Goal: Task Accomplishment & Management: Complete application form

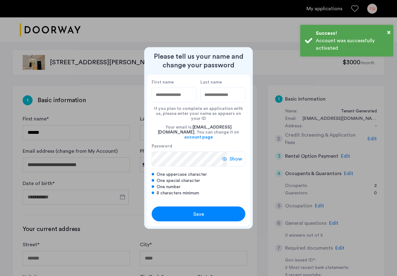
click at [217, 206] on button "Save" at bounding box center [199, 213] width 94 height 15
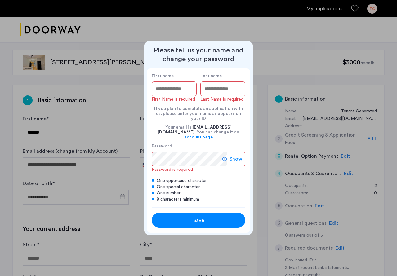
click at [170, 96] on input "First name" at bounding box center [174, 88] width 45 height 15
type input "*****"
drag, startPoint x: 236, startPoint y: 97, endPoint x: 227, endPoint y: 107, distance: 13.4
click at [235, 96] on input "Last name" at bounding box center [222, 88] width 45 height 15
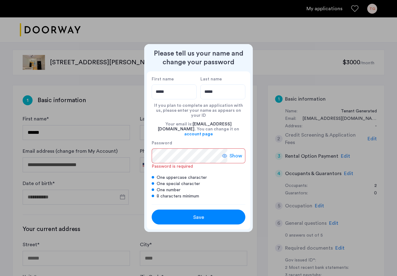
type input "*****"
click at [193, 141] on label "Password" at bounding box center [190, 143] width 76 height 6
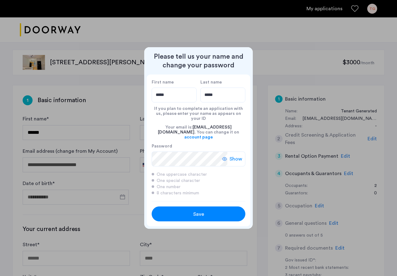
click at [203, 206] on button "Save" at bounding box center [199, 213] width 94 height 15
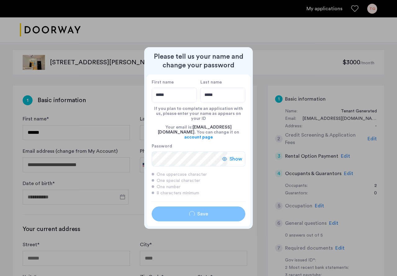
type input "*****"
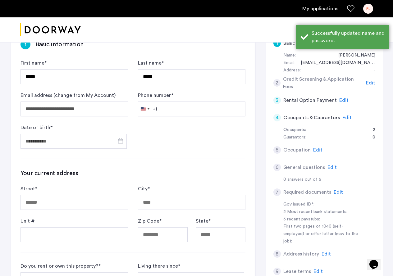
scroll to position [56, 0]
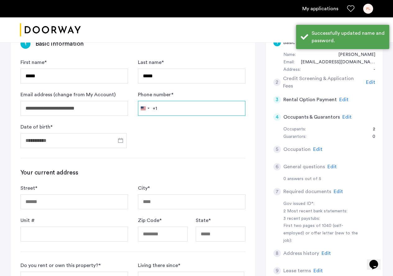
click at [190, 108] on input "Phone number *" at bounding box center [191, 108] width 107 height 15
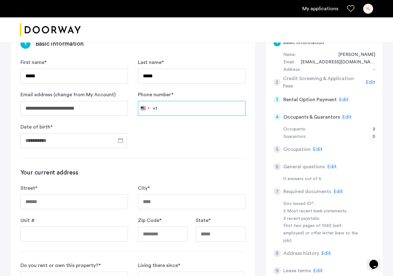
click at [202, 105] on input "Phone number *" at bounding box center [191, 108] width 107 height 15
type input "**********"
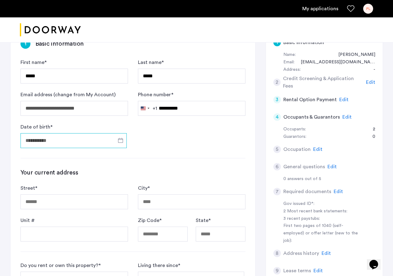
click at [96, 140] on input "Date of birth *" at bounding box center [73, 140] width 106 height 15
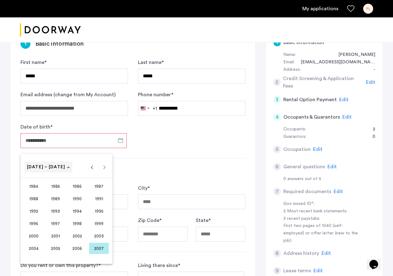
click at [30, 167] on span "1984 – 2007" at bounding box center [46, 167] width 38 height 4
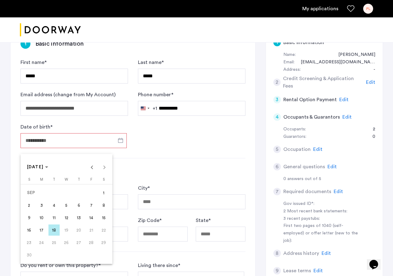
click at [34, 191] on td "SEP" at bounding box center [60, 192] width 74 height 12
drag, startPoint x: 34, startPoint y: 191, endPoint x: 34, endPoint y: 187, distance: 4.0
click at [34, 191] on td "SEP" at bounding box center [60, 192] width 74 height 12
click at [39, 169] on button "SEP 2007" at bounding box center [38, 166] width 26 height 11
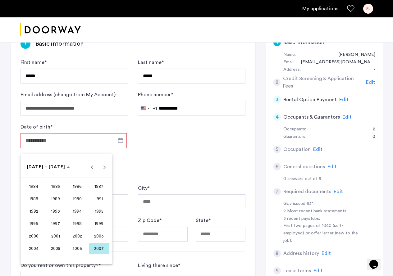
click at [40, 219] on span "1996" at bounding box center [34, 223] width 20 height 11
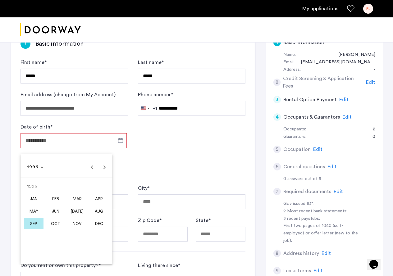
click at [37, 197] on span "JAN" at bounding box center [34, 198] width 20 height 11
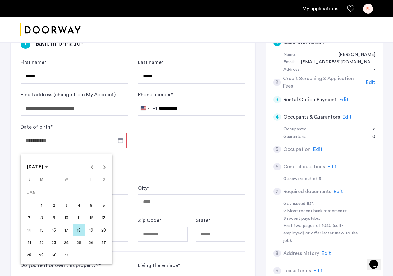
drag, startPoint x: 103, startPoint y: 242, endPoint x: 105, endPoint y: 227, distance: 14.6
click at [104, 242] on span "27" at bounding box center [103, 242] width 11 height 11
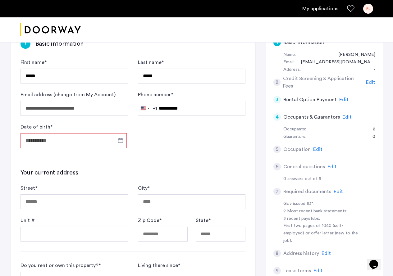
type input "**********"
drag, startPoint x: 200, startPoint y: 153, endPoint x: 202, endPoint y: 149, distance: 4.5
click at [200, 152] on div "**********" at bounding box center [133, 217] width 245 height 376
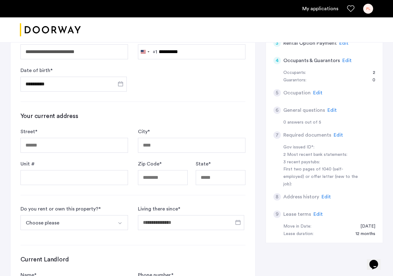
scroll to position [123, 0]
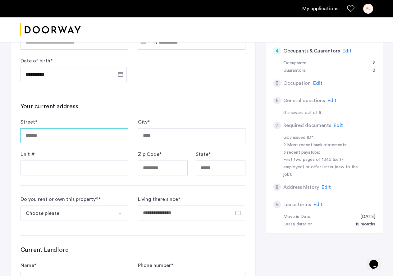
click at [85, 136] on input "Street *" at bounding box center [73, 135] width 107 height 15
type input "**********"
type input "********"
type input "*****"
type input "**"
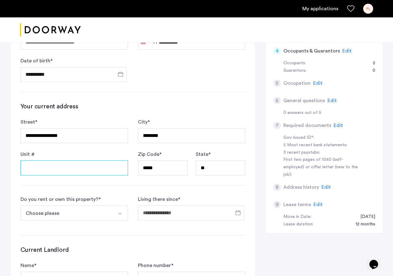
click at [97, 174] on input "Unit #" at bounding box center [73, 167] width 107 height 15
type input "**"
click at [70, 213] on button "Choose please" at bounding box center [66, 212] width 93 height 15
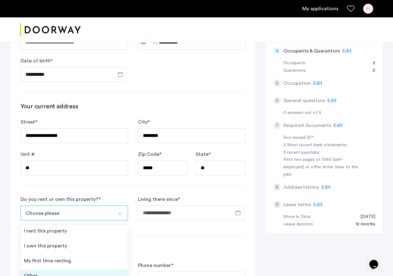
click at [27, 273] on div "Other" at bounding box center [31, 275] width 14 height 7
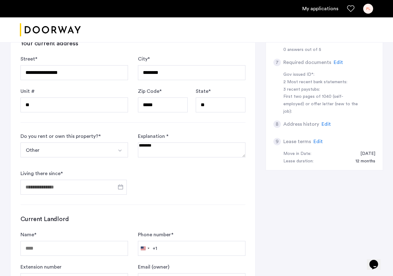
scroll to position [214, 0]
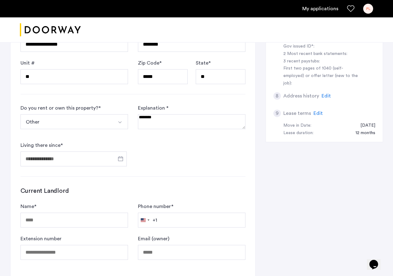
click at [183, 122] on textarea at bounding box center [191, 121] width 107 height 15
type textarea "**********"
click at [63, 153] on input "Living there since *" at bounding box center [73, 158] width 106 height 15
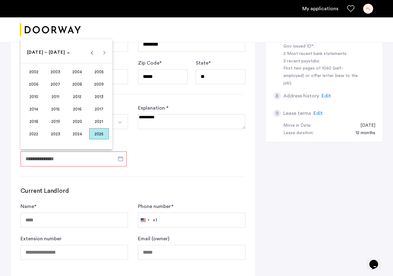
click at [78, 133] on span "2024" at bounding box center [77, 133] width 20 height 11
click at [96, 96] on span "AUG" at bounding box center [99, 96] width 20 height 11
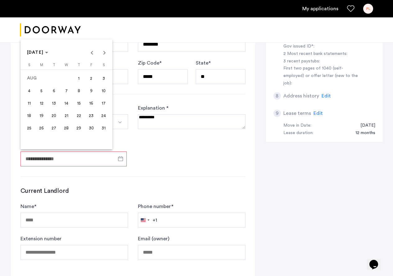
click at [77, 78] on span "1" at bounding box center [78, 78] width 11 height 11
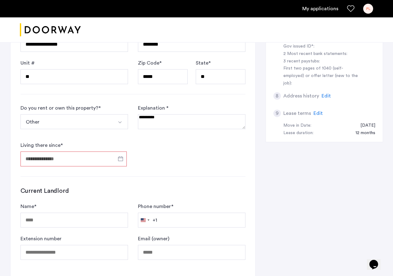
type input "**********"
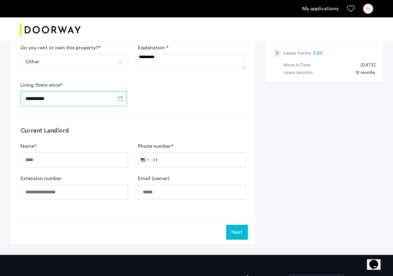
scroll to position [288, 0]
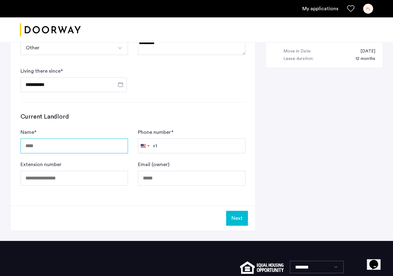
click at [89, 150] on input "Name *" at bounding box center [73, 145] width 107 height 15
type input "**********"
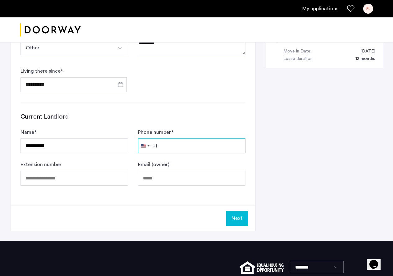
click at [204, 151] on input "Phone number *" at bounding box center [191, 145] width 107 height 15
type input "**********"
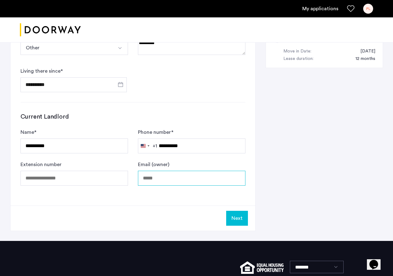
click at [172, 178] on input "Email (owner)" at bounding box center [191, 178] width 107 height 15
type input "**********"
click at [240, 217] on button "Next" at bounding box center [237, 218] width 22 height 15
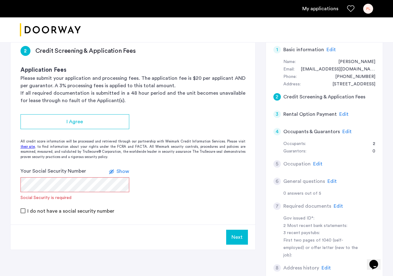
scroll to position [51, 0]
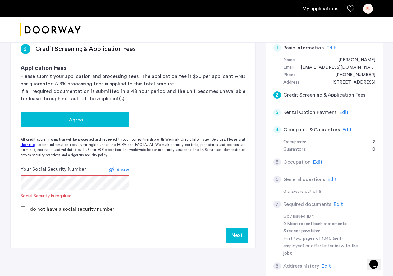
click at [83, 125] on button "I Agree" at bounding box center [74, 119] width 109 height 15
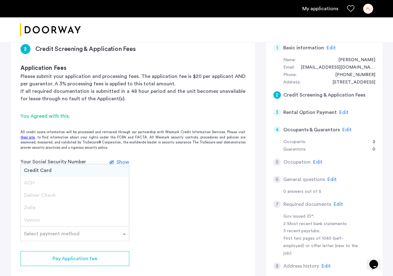
click at [70, 239] on div "Select payment method" at bounding box center [74, 233] width 109 height 15
click at [196, 204] on app-credit-screening "2 Credit Screening & Application Fees Application Fees Please submit your appli…" at bounding box center [133, 167] width 245 height 267
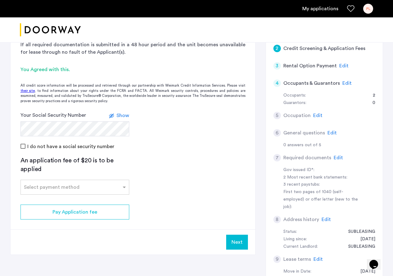
scroll to position [101, 0]
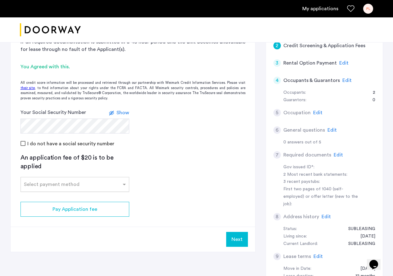
click at [87, 186] on div "Select payment method" at bounding box center [71, 184] width 100 height 7
click at [34, 234] on span "Zelle" at bounding box center [29, 235] width 11 height 5
click at [31, 235] on span "Zelle" at bounding box center [29, 235] width 11 height 5
click at [151, 149] on app-credit-screening "2 Credit Screening & Application Fees Application Fees Please submit your appli…" at bounding box center [133, 118] width 245 height 267
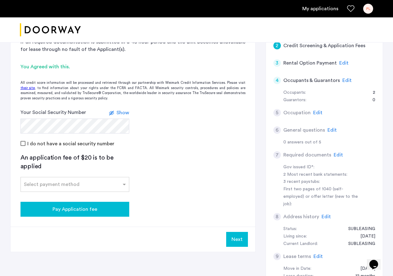
click at [102, 206] on div "Pay Application fee" at bounding box center [74, 208] width 99 height 7
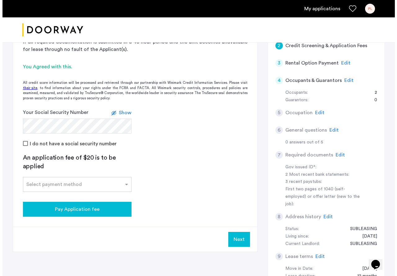
scroll to position [0, 0]
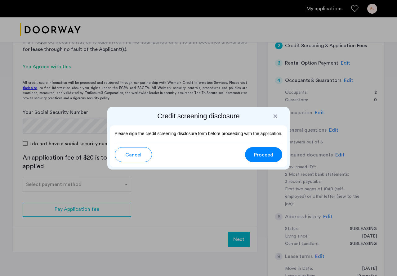
click at [269, 154] on span "Proceed" at bounding box center [263, 154] width 19 height 7
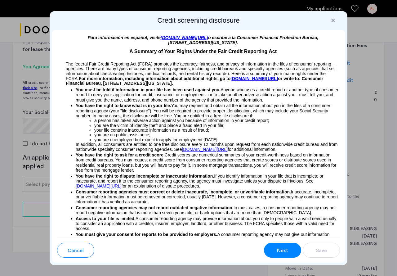
click at [288, 250] on div "Next" at bounding box center [283, 250] width 12 height 7
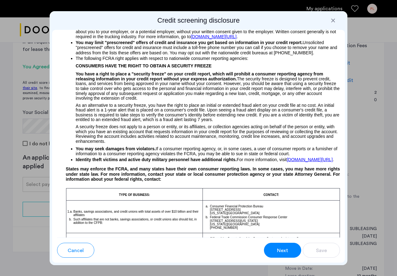
click at [335, 20] on div at bounding box center [333, 20] width 6 height 6
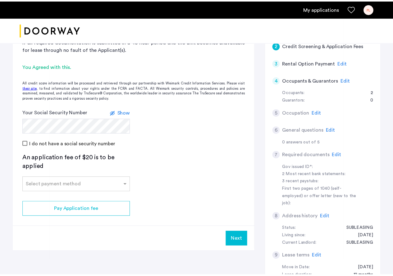
scroll to position [101, 0]
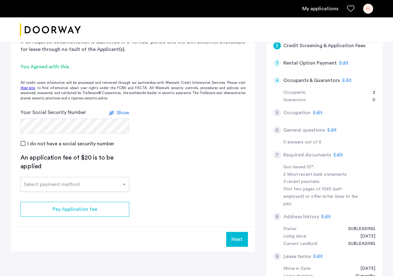
click at [63, 191] on div "Select payment method" at bounding box center [74, 184] width 109 height 15
click at [39, 198] on span "Credit Card" at bounding box center [38, 197] width 28 height 5
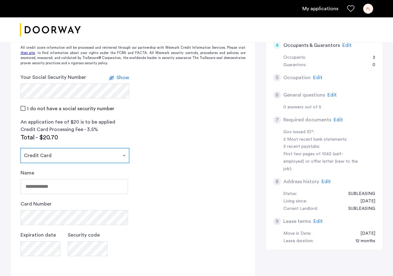
scroll to position [175, 0]
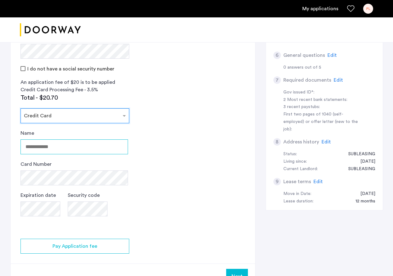
click at [70, 145] on input "Name" at bounding box center [73, 146] width 107 height 15
type input "**********"
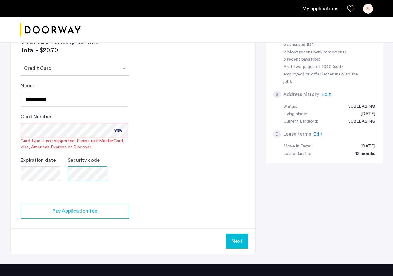
scroll to position [227, 0]
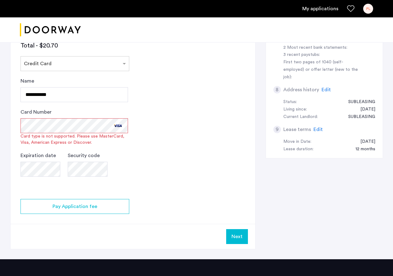
click at [119, 125] on div "Card Number Card type is not supported. Please use MasterCard, Visa, American E…" at bounding box center [73, 126] width 107 height 37
click at [286, 187] on div "2 Credit Screening & Application Fees Application Fees Please submit your appli…" at bounding box center [196, 59] width 372 height 402
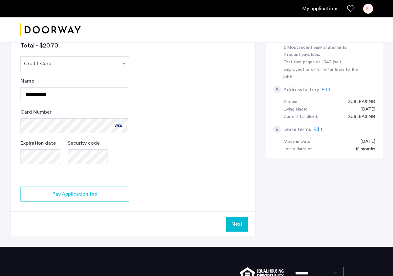
click at [179, 161] on app-credit-screening "2 Credit Screening & Application Fees Application Fees Please submit your appli…" at bounding box center [133, 47] width 245 height 379
click at [240, 223] on button "Next" at bounding box center [237, 224] width 22 height 15
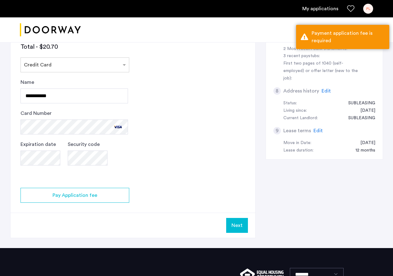
scroll to position [225, 0]
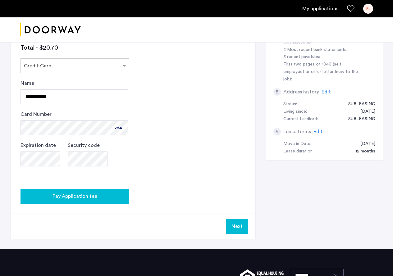
click at [74, 196] on span "Pay Application fee" at bounding box center [74, 195] width 45 height 7
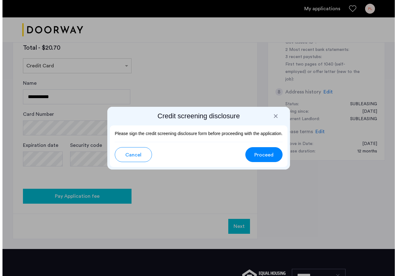
scroll to position [0, 0]
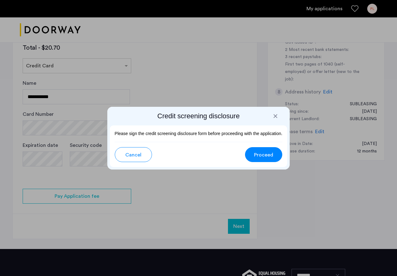
click at [273, 155] on span "Proceed" at bounding box center [263, 154] width 19 height 7
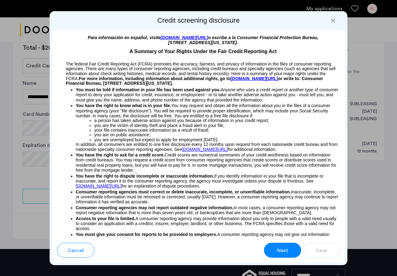
click at [283, 249] on span "Next" at bounding box center [282, 250] width 11 height 7
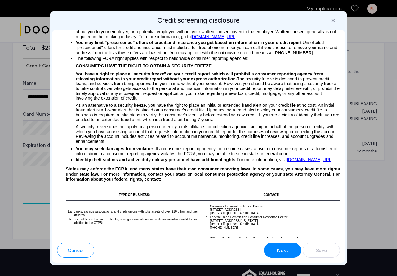
click at [280, 249] on span "Next" at bounding box center [282, 250] width 11 height 7
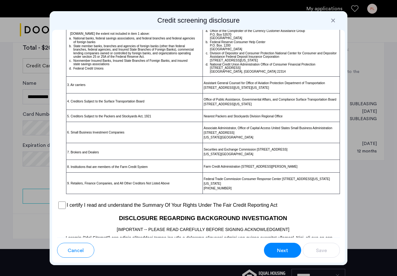
click at [281, 249] on span "Next" at bounding box center [282, 250] width 11 height 7
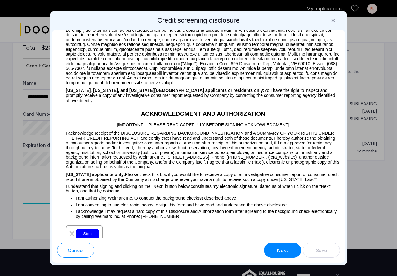
click at [282, 249] on span "Next" at bounding box center [282, 250] width 11 height 7
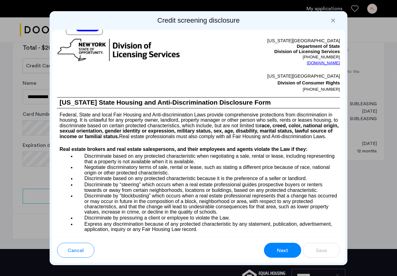
click at [282, 249] on span "Next" at bounding box center [282, 250] width 11 height 7
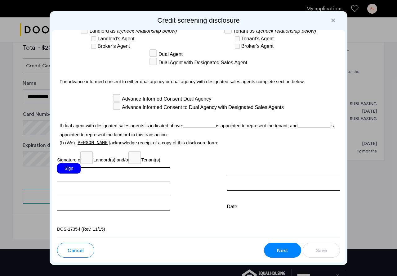
scroll to position [1909, 0]
click at [78, 168] on div "Sign" at bounding box center [69, 168] width 24 height 10
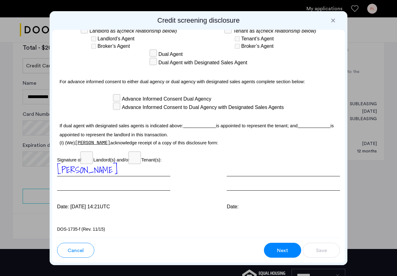
click at [236, 171] on div at bounding box center [283, 176] width 113 height 27
click at [242, 196] on div "Date:" at bounding box center [283, 186] width 113 height 47
click at [227, 199] on div "Date:" at bounding box center [283, 186] width 113 height 47
click at [247, 163] on p "Signature of Landord(s) and/or Tenant(s):" at bounding box center [198, 158] width 283 height 10
click at [227, 188] on div at bounding box center [283, 176] width 113 height 27
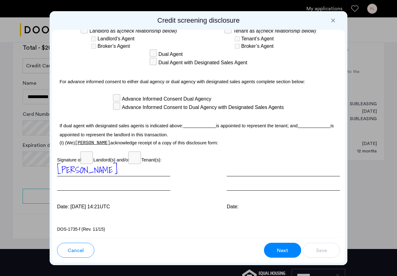
click at [233, 212] on div "Para información en español, visite www.consumerfinance.gov/learnmore o escribe…" at bounding box center [198, 134] width 293 height 208
click at [234, 207] on div "Date:" at bounding box center [283, 206] width 113 height 7
click at [236, 206] on div "Date:" at bounding box center [283, 206] width 113 height 7
click at [242, 206] on div "Date:" at bounding box center [283, 206] width 113 height 7
click at [287, 244] on button "Next" at bounding box center [282, 250] width 37 height 15
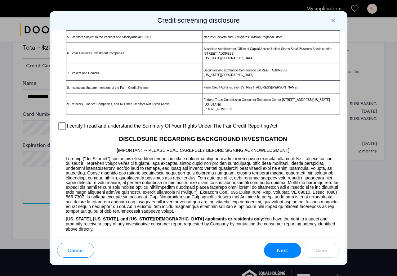
scroll to position [492, 0]
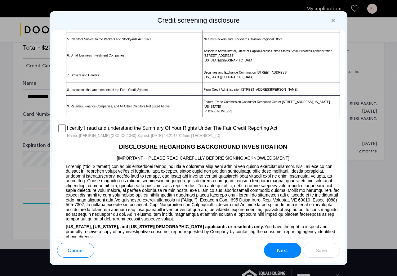
click at [294, 251] on button "Next" at bounding box center [282, 250] width 37 height 15
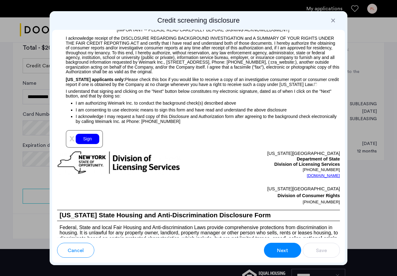
scroll to position [729, 0]
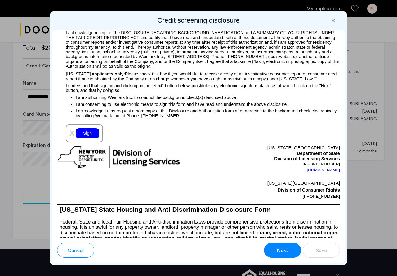
click at [90, 132] on div "Sign" at bounding box center [88, 133] width 24 height 10
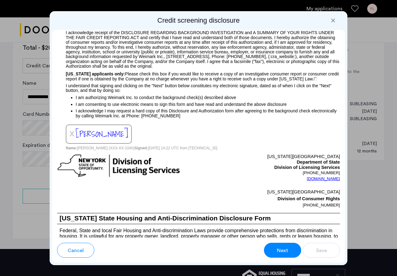
drag, startPoint x: 287, startPoint y: 254, endPoint x: 283, endPoint y: 249, distance: 6.4
click at [287, 254] on span "Next" at bounding box center [282, 250] width 11 height 7
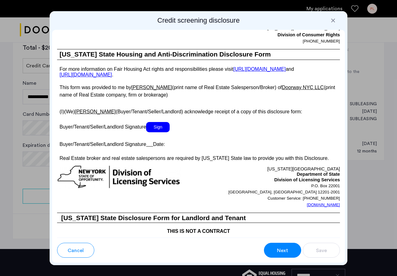
scroll to position [1201, 0]
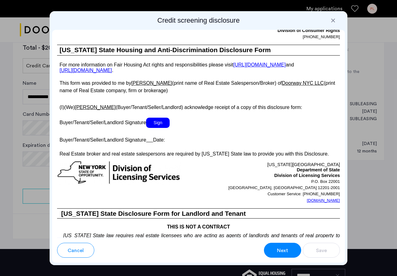
click at [157, 128] on span "Sign" at bounding box center [158, 123] width 24 height 10
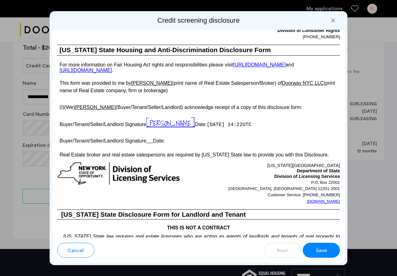
click at [315, 252] on button "Save" at bounding box center [321, 250] width 37 height 15
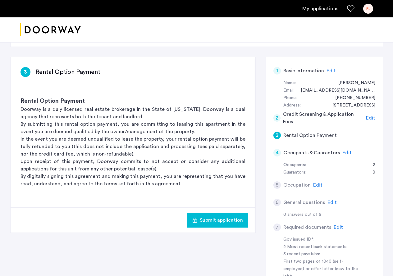
scroll to position [0, 0]
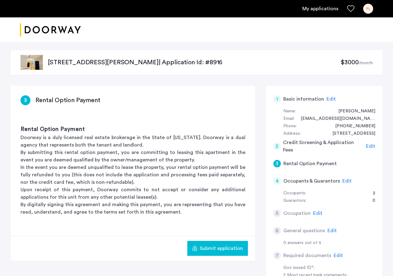
click at [345, 181] on span "Edit" at bounding box center [346, 180] width 9 height 5
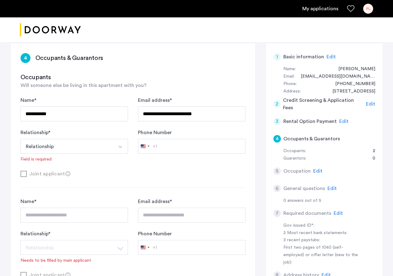
scroll to position [43, 0]
click at [24, 172] on div "Joint applicant" at bounding box center [132, 173] width 225 height 8
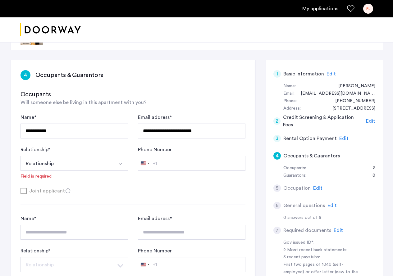
scroll to position [18, 0]
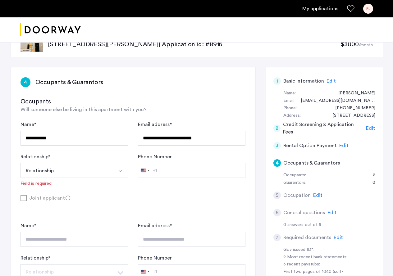
click at [106, 109] on span "Will someone else be living in this apartment with you?" at bounding box center [83, 109] width 126 height 5
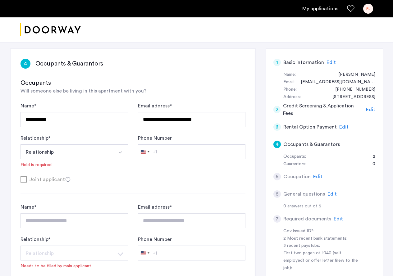
scroll to position [0, 0]
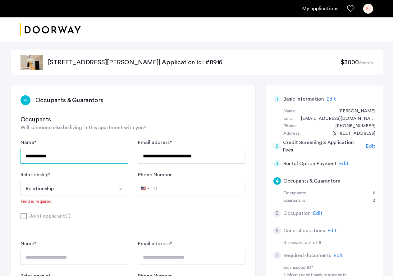
click at [88, 160] on input "**********" at bounding box center [73, 156] width 107 height 15
type input "**********"
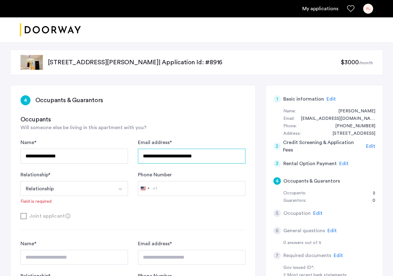
click at [223, 155] on input "**********" at bounding box center [191, 156] width 107 height 15
type input "**********"
click at [78, 190] on button "Relationship" at bounding box center [66, 188] width 93 height 15
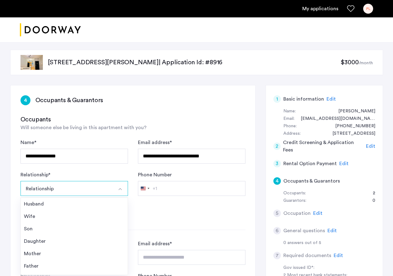
scroll to position [22, 0]
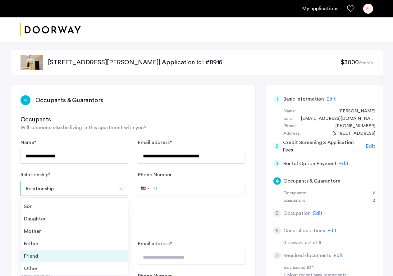
click at [52, 255] on div "Friend" at bounding box center [74, 255] width 101 height 7
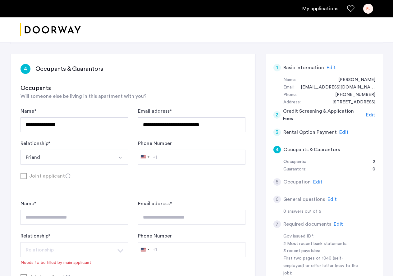
scroll to position [47, 0]
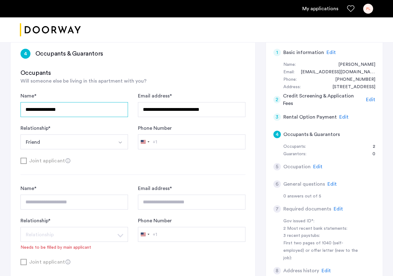
drag, startPoint x: 96, startPoint y: 112, endPoint x: 32, endPoint y: 128, distance: 65.9
click at [32, 128] on div "**********" at bounding box center [132, 120] width 225 height 57
click at [98, 111] on input "**********" at bounding box center [73, 109] width 107 height 15
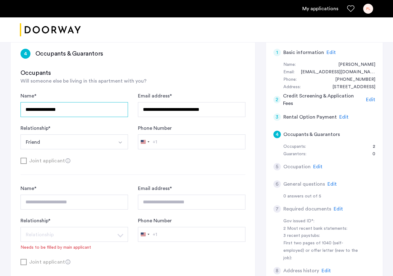
click at [98, 111] on input "**********" at bounding box center [73, 109] width 107 height 15
type input "**********"
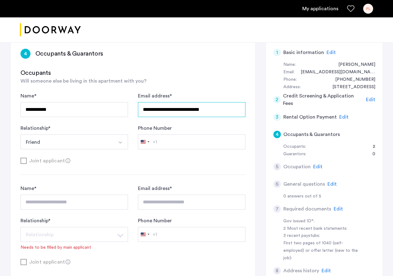
click at [217, 110] on input "**********" at bounding box center [191, 109] width 107 height 15
type input "**********"
click at [88, 145] on button "Friend" at bounding box center [66, 141] width 93 height 15
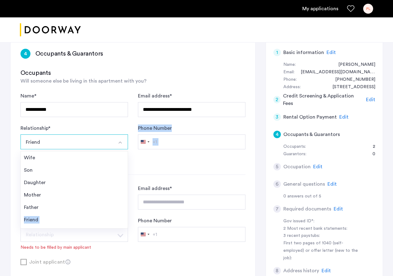
scroll to position [0, 0]
drag, startPoint x: 127, startPoint y: 198, endPoint x: 131, endPoint y: 173, distance: 25.1
click at [131, 173] on div "**********" at bounding box center [132, 133] width 225 height 83
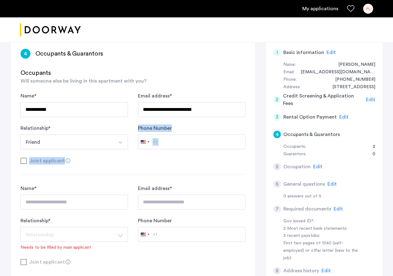
click at [146, 161] on div "Joint applicant" at bounding box center [132, 161] width 225 height 8
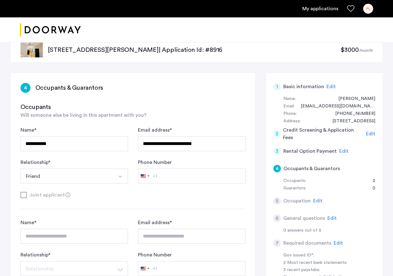
scroll to position [14, 0]
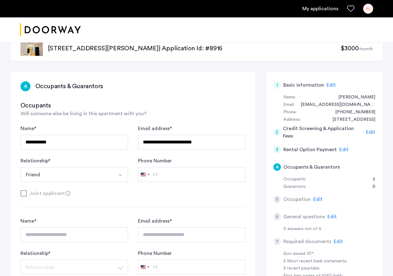
click at [339, 148] on span "Edit" at bounding box center [343, 149] width 9 height 5
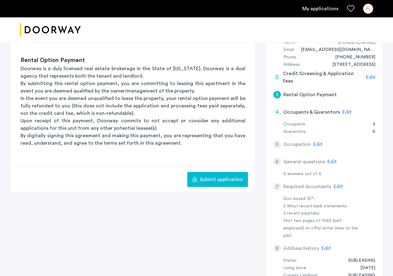
scroll to position [78, 0]
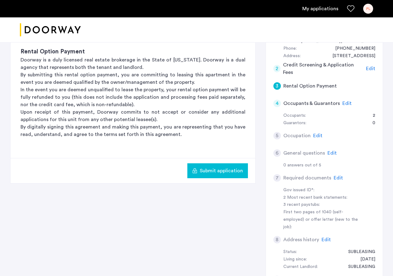
click at [342, 103] on span "Edit" at bounding box center [346, 103] width 9 height 5
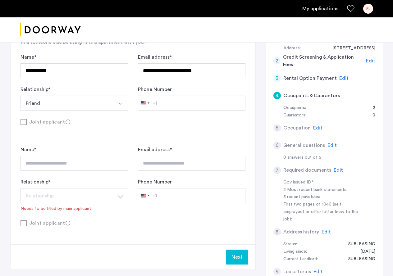
scroll to position [88, 0]
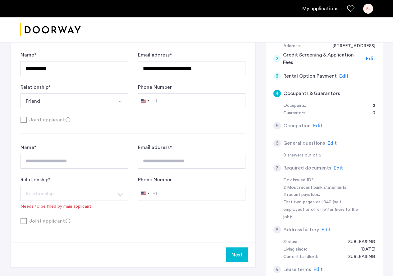
click at [314, 125] on span "Edit" at bounding box center [317, 125] width 9 height 5
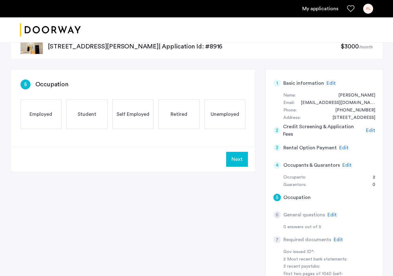
scroll to position [15, 0]
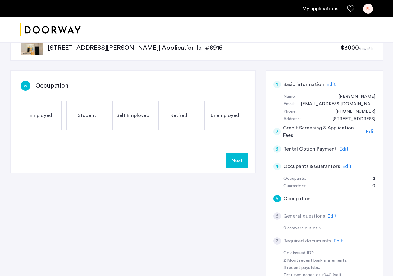
click at [48, 122] on div "Employed" at bounding box center [40, 116] width 41 height 30
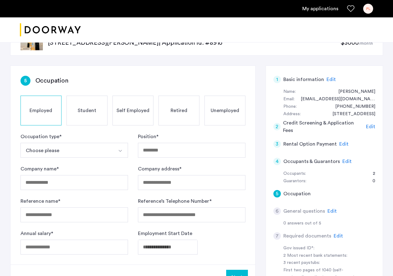
scroll to position [21, 0]
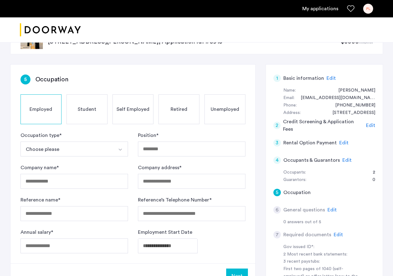
click at [340, 143] on span "Edit" at bounding box center [343, 142] width 9 height 5
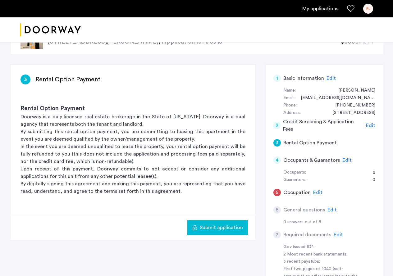
click at [318, 195] on span "Edit" at bounding box center [317, 192] width 9 height 5
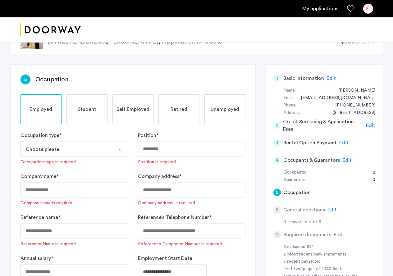
click at [65, 153] on button "Choose please" at bounding box center [66, 148] width 93 height 15
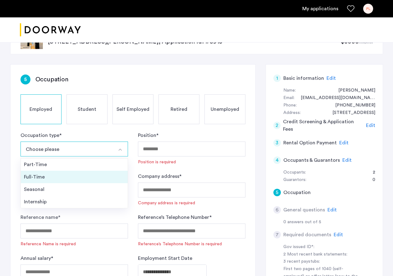
click at [65, 176] on div "Full-Time" at bounding box center [74, 176] width 101 height 7
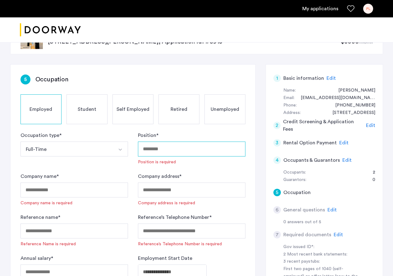
click at [182, 151] on input "Position *" at bounding box center [191, 148] width 107 height 15
click at [179, 151] on input "Position *" at bounding box center [191, 148] width 107 height 15
click at [176, 152] on input "Position *" at bounding box center [191, 148] width 107 height 15
click at [176, 153] on input "Position *" at bounding box center [191, 148] width 107 height 15
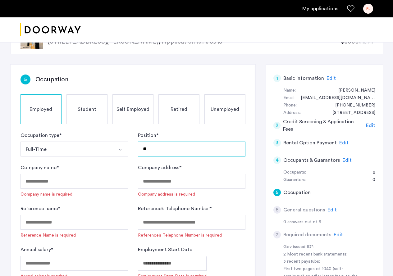
type input "*"
type input "**********"
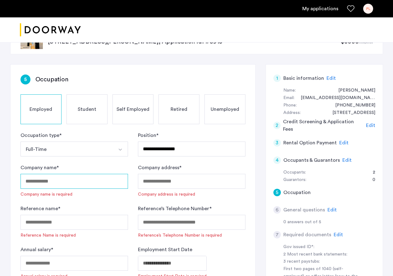
click at [79, 183] on input "Company name *" at bounding box center [73, 181] width 107 height 15
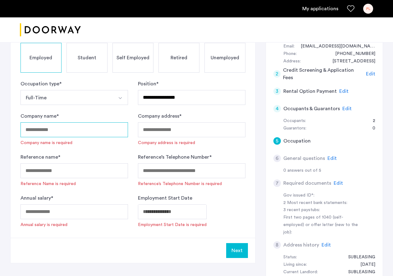
scroll to position [77, 0]
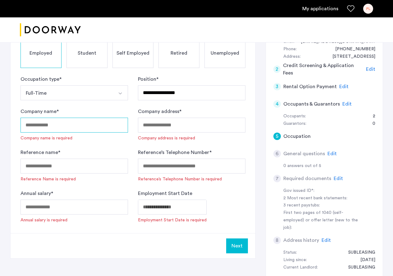
click at [70, 121] on input "Company name *" at bounding box center [73, 125] width 107 height 15
type input "*********"
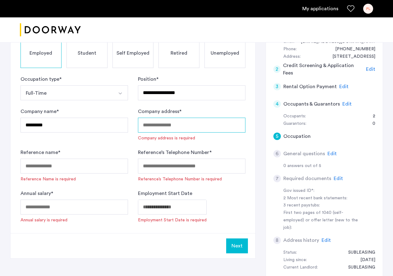
click at [171, 122] on input "Company address *" at bounding box center [191, 125] width 107 height 15
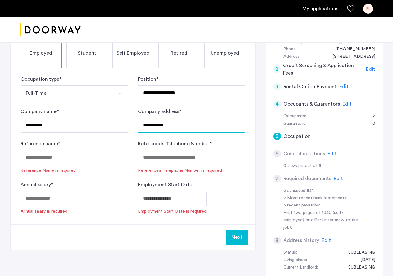
type input "**********"
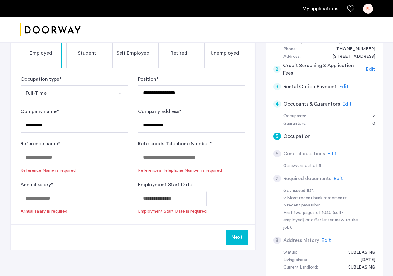
click at [94, 159] on input "Reference name *" at bounding box center [73, 157] width 107 height 15
type input "******"
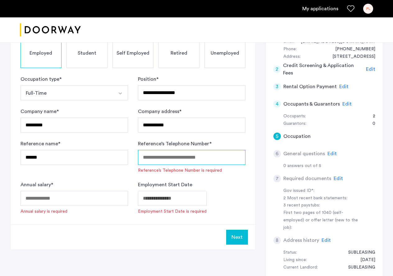
click at [171, 159] on input "Reference’s Telephone Number *" at bounding box center [191, 157] width 107 height 15
click at [201, 157] on input "Reference’s Telephone Number *" at bounding box center [191, 157] width 107 height 15
paste input "**********"
drag, startPoint x: 161, startPoint y: 159, endPoint x: 145, endPoint y: 163, distance: 16.5
click at [76, 170] on form "**********" at bounding box center [132, 144] width 225 height 139
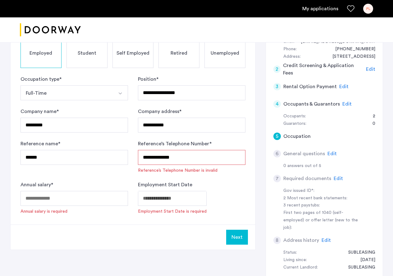
type input "******"
drag, startPoint x: 177, startPoint y: 158, endPoint x: 90, endPoint y: 162, distance: 87.9
click at [92, 164] on form "**********" at bounding box center [132, 144] width 225 height 139
click at [201, 155] on input "Reference’s Telephone Number *" at bounding box center [191, 157] width 107 height 15
paste input "**********"
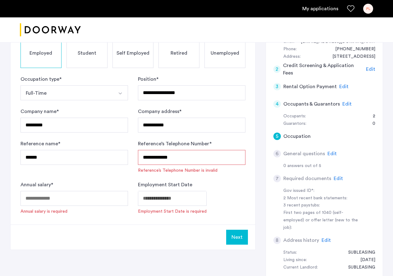
click at [153, 157] on input "**********" at bounding box center [191, 157] width 107 height 15
type input "**********"
click at [88, 202] on input "Annual salary *" at bounding box center [73, 198] width 107 height 15
click at [30, 198] on input "*****" at bounding box center [73, 198] width 107 height 15
type input "*****"
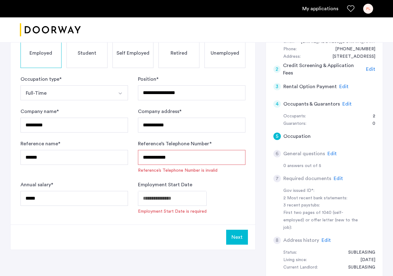
click at [194, 199] on body "**********" at bounding box center [196, 61] width 393 height 276
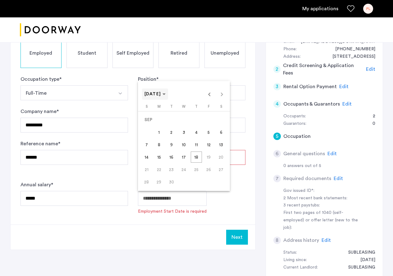
click at [168, 93] on span "Choose month and year" at bounding box center [155, 94] width 26 height 15
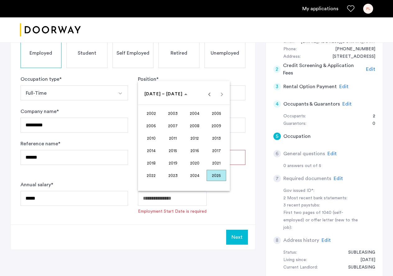
click at [152, 176] on span "2022" at bounding box center [151, 175] width 20 height 11
click at [197, 138] on span "JUL" at bounding box center [195, 137] width 20 height 11
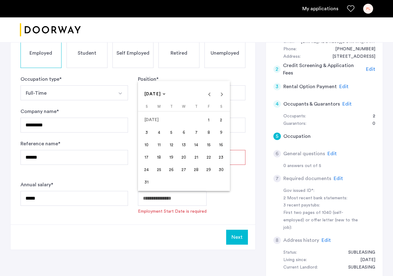
click at [210, 119] on span "1" at bounding box center [208, 119] width 11 height 11
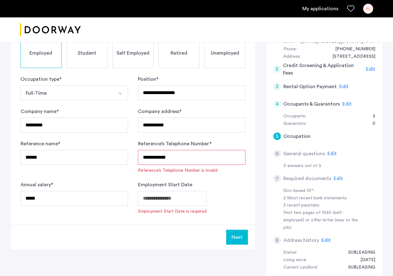
type input "**********"
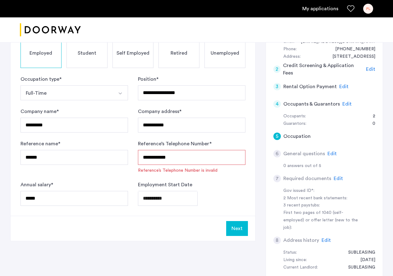
click at [152, 157] on input "**********" at bounding box center [191, 157] width 107 height 15
click at [160, 157] on input "**********" at bounding box center [191, 157] width 107 height 15
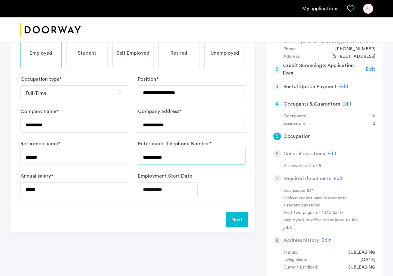
type input "**********"
click at [243, 219] on button "Next" at bounding box center [237, 219] width 22 height 15
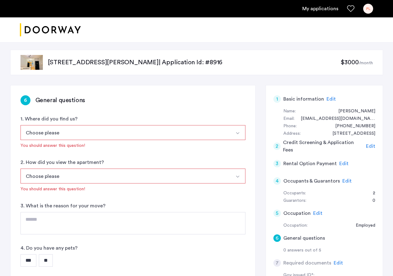
click at [90, 133] on button "Choose please" at bounding box center [125, 132] width 210 height 15
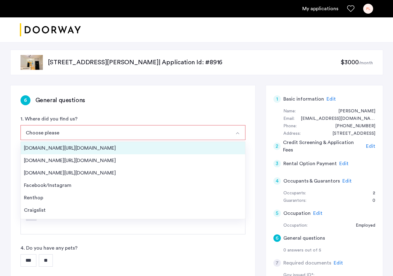
click at [96, 148] on div "Streeteasy.com/Zillow.com" at bounding box center [133, 147] width 218 height 7
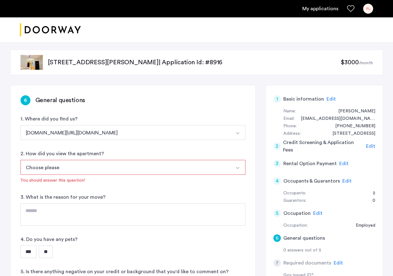
click at [99, 170] on button "Choose please" at bounding box center [125, 167] width 210 height 15
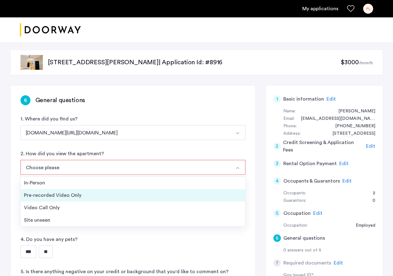
click at [92, 194] on div "Pre-recorded Video Only" at bounding box center [133, 194] width 218 height 7
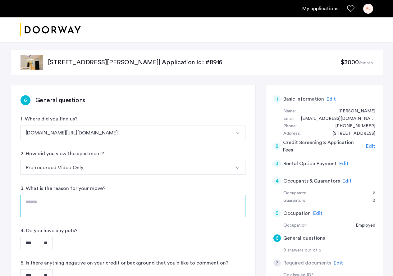
click at [122, 204] on textarea at bounding box center [132, 206] width 225 height 22
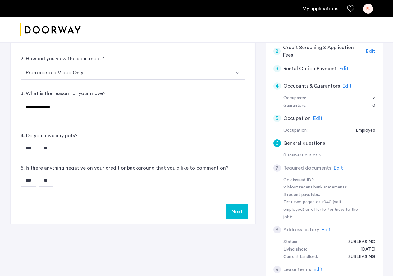
scroll to position [108, 0]
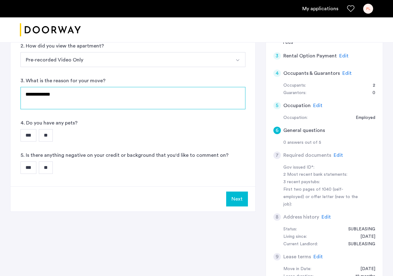
type textarea "**********"
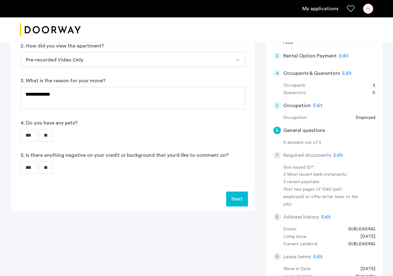
click at [48, 133] on input "**" at bounding box center [46, 135] width 14 height 12
click at [25, 170] on input "***" at bounding box center [28, 167] width 16 height 12
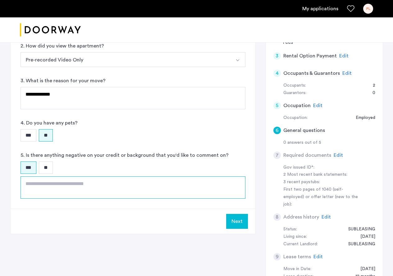
click at [76, 193] on textarea at bounding box center [132, 187] width 225 height 22
type textarea "*"
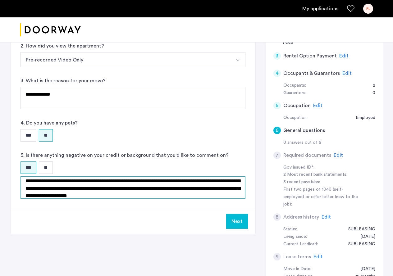
scroll to position [10, 0]
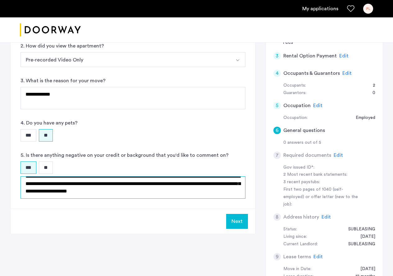
type textarea "**********"
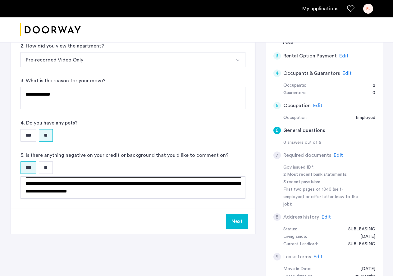
click at [235, 219] on button "Next" at bounding box center [237, 221] width 22 height 15
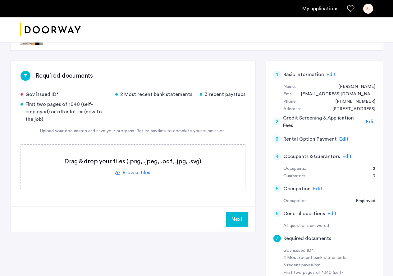
scroll to position [20, 0]
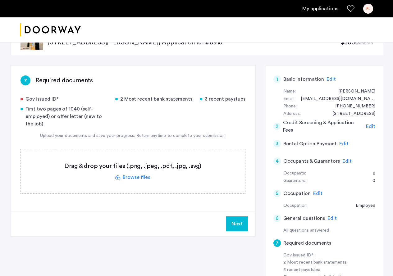
click at [141, 175] on label at bounding box center [133, 171] width 224 height 44
click at [0, 0] on input "file" at bounding box center [0, 0] width 0 height 0
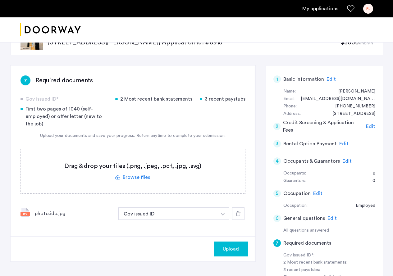
click at [137, 177] on label at bounding box center [133, 171] width 224 height 44
click at [0, 0] on input "file" at bounding box center [0, 0] width 0 height 0
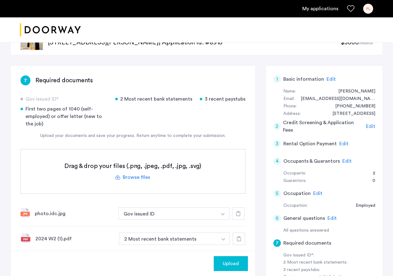
click at [139, 177] on label at bounding box center [133, 171] width 224 height 44
click at [0, 0] on input "file" at bounding box center [0, 0] width 0 height 0
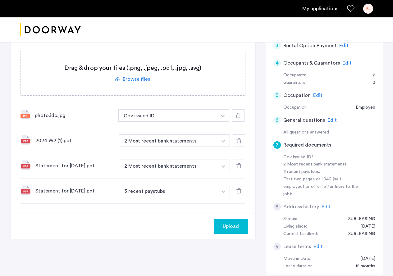
scroll to position [117, 0]
click at [193, 134] on div "2024 W2 (1).pdf 2 Most recent bank statements + 3 recent paystubs First two pag…" at bounding box center [132, 141] width 225 height 25
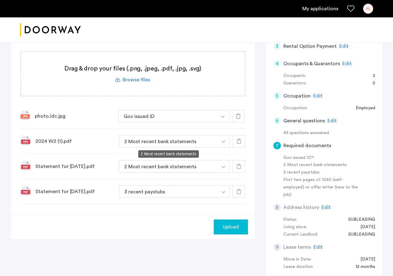
click at [193, 140] on button "2 Most recent bank statements" at bounding box center [168, 141] width 99 height 12
click at [223, 143] on button "button" at bounding box center [223, 141] width 13 height 12
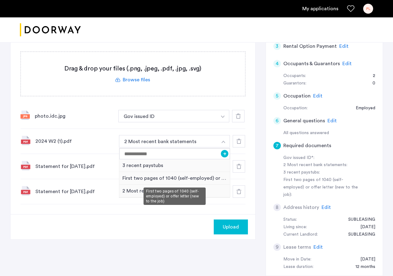
click at [175, 176] on div "First two pages of 1040 (self-employed) or offer letter (new to the job)" at bounding box center [174, 178] width 111 height 13
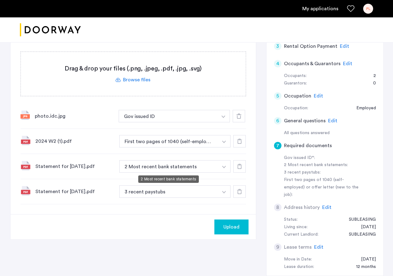
click at [175, 167] on button "2 Most recent bank statements" at bounding box center [168, 166] width 99 height 12
click at [224, 167] on img "button" at bounding box center [224, 167] width 4 height 2
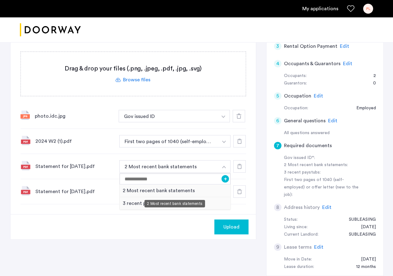
click at [182, 192] on div "2 Most recent bank statements" at bounding box center [174, 190] width 111 height 13
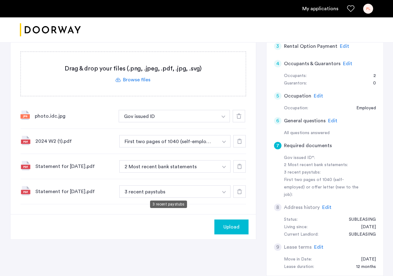
click at [196, 192] on button "3 recent paystubs" at bounding box center [168, 191] width 99 height 12
click at [161, 191] on button "3 recent paystubs" at bounding box center [168, 191] width 99 height 12
click at [225, 192] on img "button" at bounding box center [224, 192] width 4 height 2
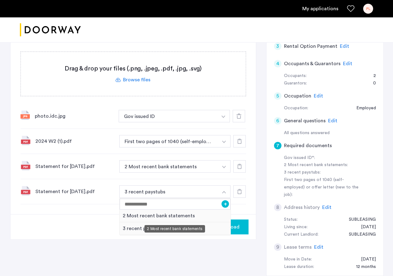
click at [195, 215] on div "2 Most recent bank statements" at bounding box center [174, 215] width 111 height 13
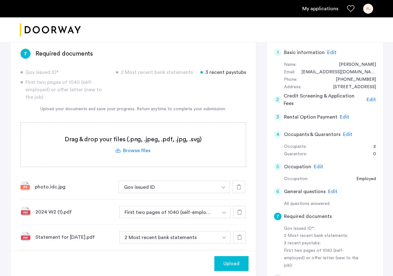
scroll to position [59, 0]
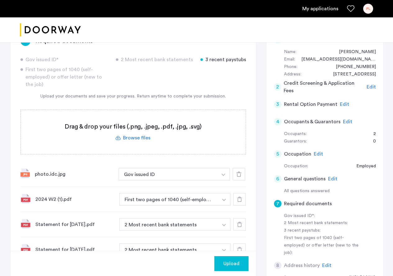
click at [141, 138] on label at bounding box center [133, 132] width 225 height 44
click at [0, 0] on input "file" at bounding box center [0, 0] width 0 height 0
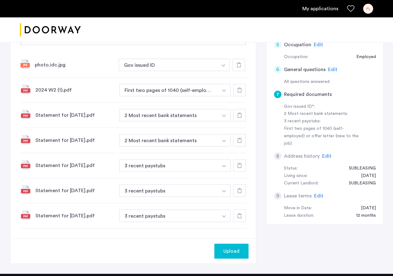
scroll to position [170, 0]
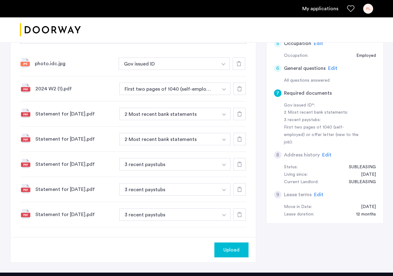
click at [229, 252] on span "Upload" at bounding box center [231, 249] width 16 height 7
click at [325, 153] on span "Edit" at bounding box center [326, 155] width 9 height 5
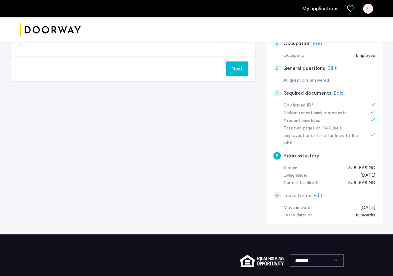
click at [317, 193] on span "Edit" at bounding box center [317, 195] width 9 height 5
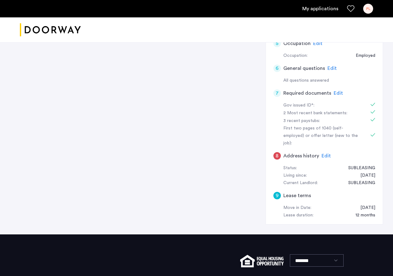
click at [324, 153] on span "Edit" at bounding box center [325, 155] width 9 height 5
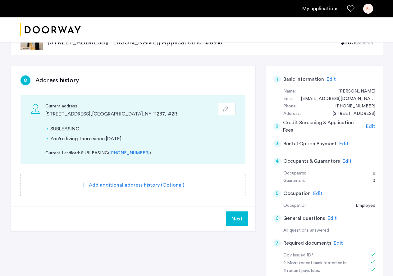
scroll to position [12, 0]
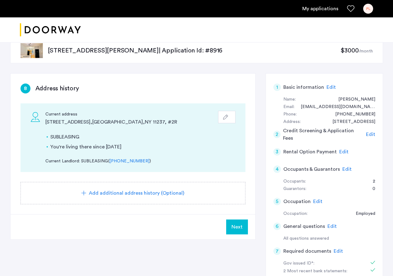
click at [242, 222] on button "Next" at bounding box center [237, 226] width 22 height 15
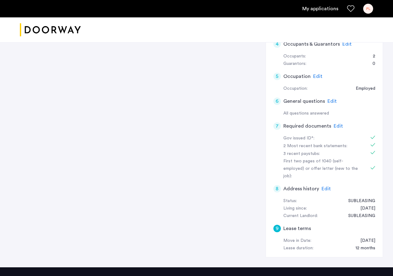
scroll to position [0, 0]
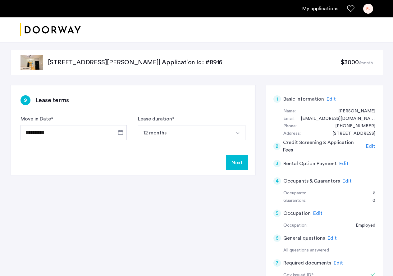
click at [231, 162] on button "Next" at bounding box center [237, 162] width 22 height 15
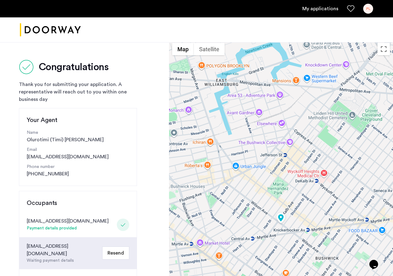
click at [330, 11] on link "My applications" at bounding box center [320, 8] width 36 height 7
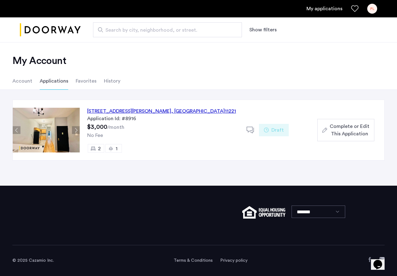
click at [42, 137] on img at bounding box center [46, 130] width 67 height 45
click at [121, 110] on div "[STREET_ADDRESS][PERSON_NAME]" at bounding box center [161, 110] width 149 height 7
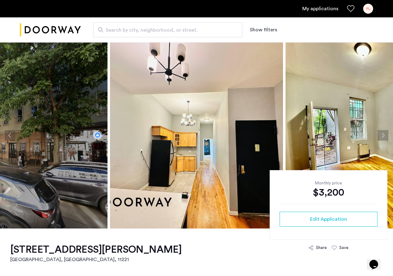
click at [380, 134] on button "Next apartment" at bounding box center [382, 135] width 11 height 11
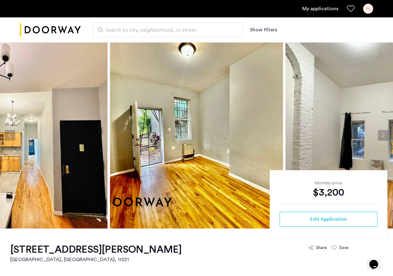
click at [380, 134] on button "Next apartment" at bounding box center [382, 135] width 11 height 11
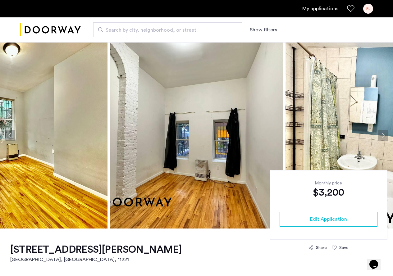
click at [380, 134] on button "Next apartment" at bounding box center [382, 135] width 11 height 11
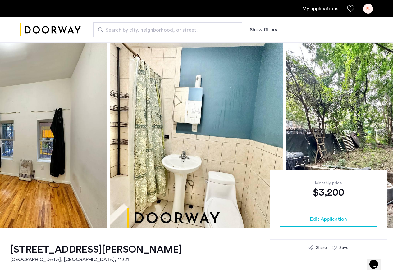
click at [380, 134] on button "Next apartment" at bounding box center [382, 135] width 11 height 11
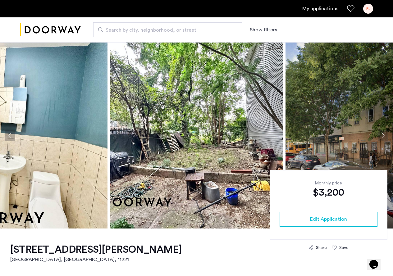
click at [380, 134] on button "Next apartment" at bounding box center [382, 135] width 11 height 11
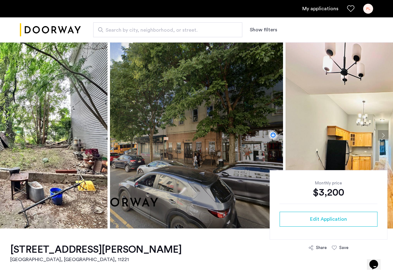
click at [380, 134] on button "Next apartment" at bounding box center [382, 135] width 11 height 11
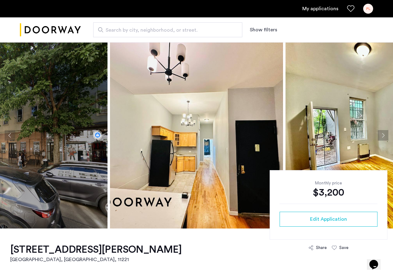
click at [380, 134] on button "Next apartment" at bounding box center [382, 135] width 11 height 11
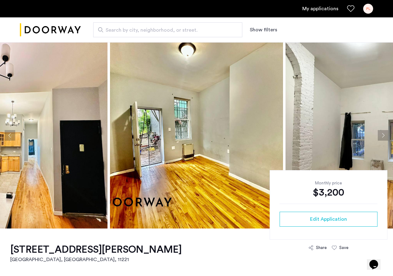
click at [380, 134] on button "Next apartment" at bounding box center [382, 135] width 11 height 11
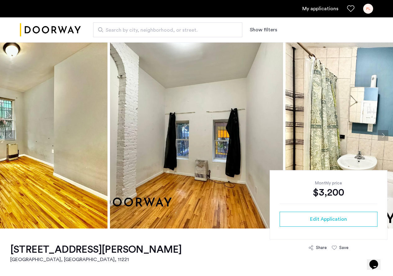
click at [380, 134] on button "Next apartment" at bounding box center [382, 135] width 11 height 11
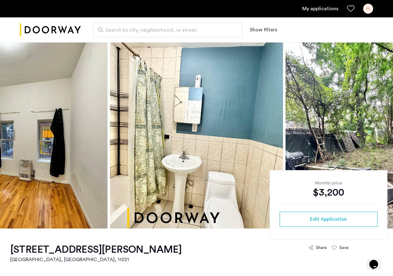
click at [380, 134] on button "Next apartment" at bounding box center [382, 135] width 11 height 11
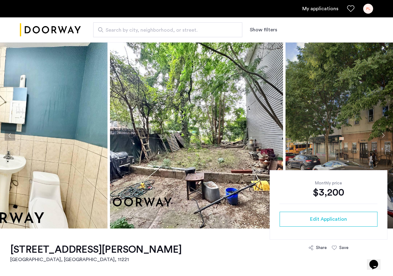
click at [380, 134] on button "Next apartment" at bounding box center [382, 135] width 11 height 11
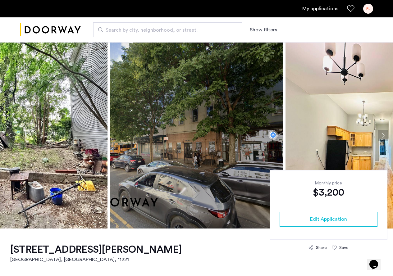
click at [380, 134] on button "Next apartment" at bounding box center [382, 135] width 11 height 11
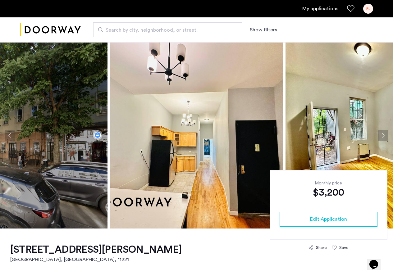
click at [380, 134] on button "Next apartment" at bounding box center [382, 135] width 11 height 11
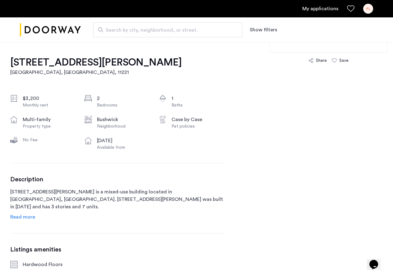
scroll to position [186, 0]
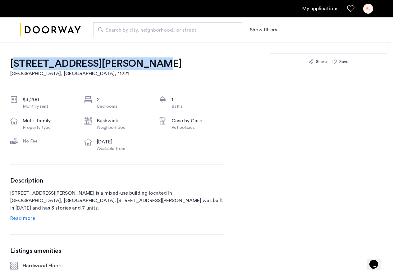
drag, startPoint x: 7, startPoint y: 50, endPoint x: 126, endPoint y: 64, distance: 120.7
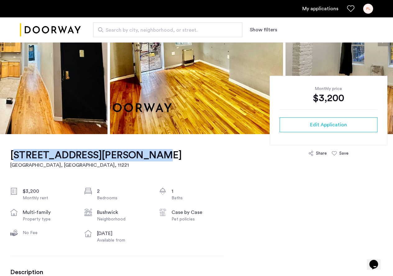
scroll to position [0, 0]
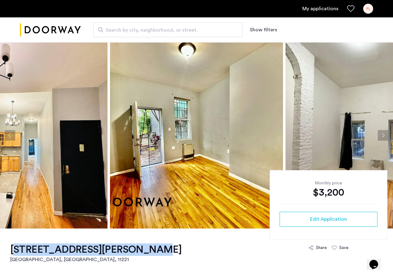
click at [321, 11] on link "My applications" at bounding box center [320, 8] width 36 height 7
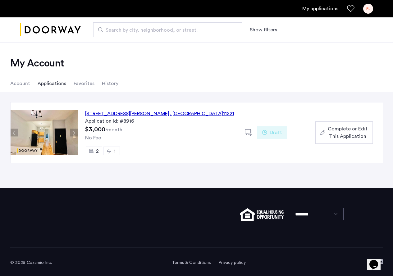
click at [59, 131] on img at bounding box center [44, 132] width 67 height 45
click at [159, 114] on div "[STREET_ADDRESS][PERSON_NAME]" at bounding box center [159, 113] width 149 height 7
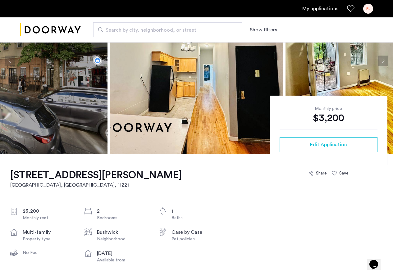
scroll to position [61, 0]
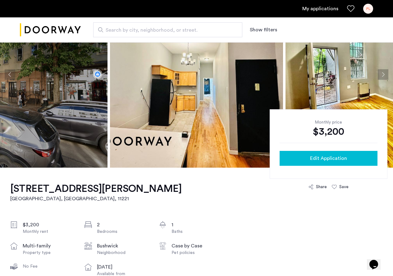
click at [365, 154] on button "Edit Application" at bounding box center [328, 158] width 98 height 15
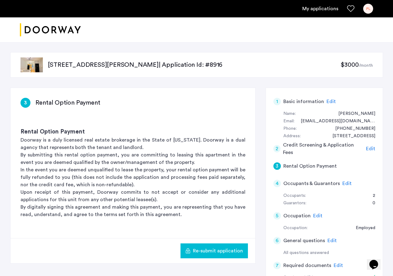
click at [71, 101] on h3 "Rental Option Payment" at bounding box center [67, 102] width 65 height 9
click at [203, 102] on div "3 Rental Option Payment" at bounding box center [132, 103] width 225 height 10
click at [42, 29] on img "Cazamio logo" at bounding box center [50, 29] width 61 height 23
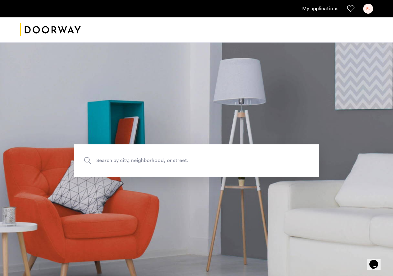
click at [314, 10] on link "My applications" at bounding box center [320, 8] width 36 height 7
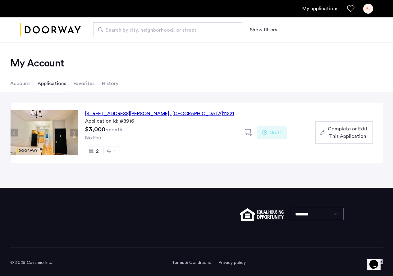
click at [343, 131] on span "Complete or Edit This Application" at bounding box center [347, 132] width 40 height 15
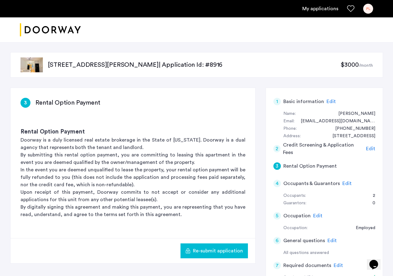
click at [318, 8] on link "My applications" at bounding box center [320, 8] width 36 height 7
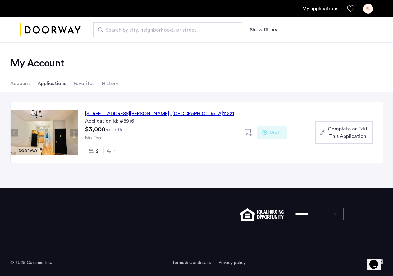
click at [111, 109] on div "192 Wilson Avenue, Unit 3L, Brooklyn , NY 11221 Application Id: #8916 $3,000 /m…" at bounding box center [161, 132] width 167 height 60
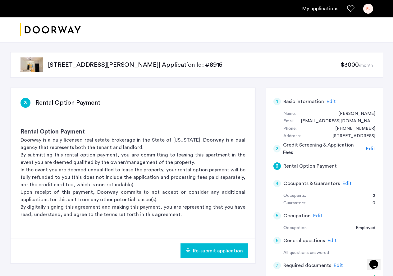
click at [372, 5] on link "PL" at bounding box center [368, 9] width 10 height 10
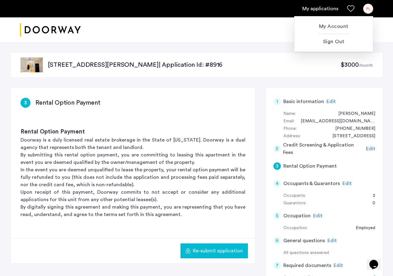
click at [196, 48] on div at bounding box center [196, 138] width 393 height 276
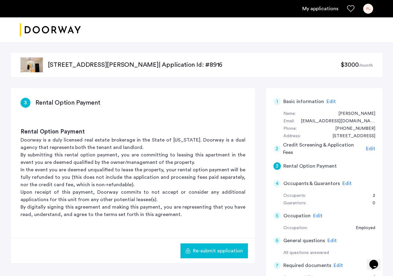
click at [190, 63] on p "192 Wilson Avenue, Unit 3L, Brooklyn, NY 11221 | Application Id: #8916" at bounding box center [194, 65] width 293 height 9
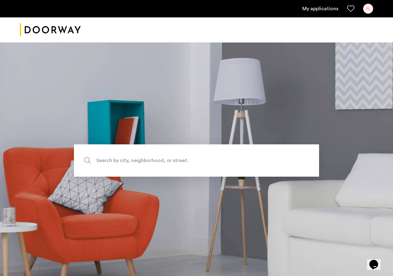
click at [320, 10] on link "My applications" at bounding box center [320, 8] width 36 height 7
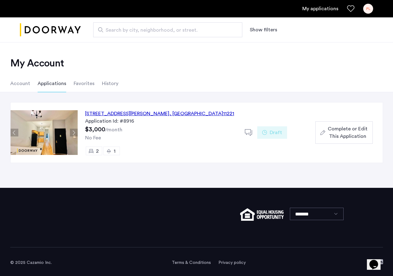
click at [19, 82] on li "Account" at bounding box center [20, 83] width 20 height 17
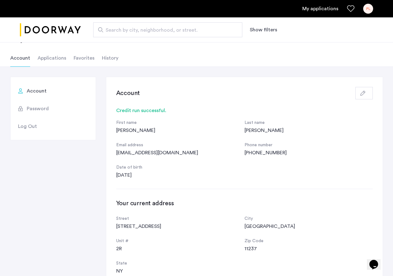
scroll to position [20, 0]
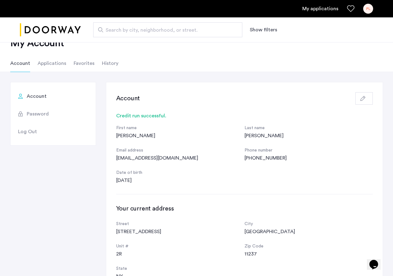
click at [371, 99] on button "button" at bounding box center [363, 98] width 17 height 12
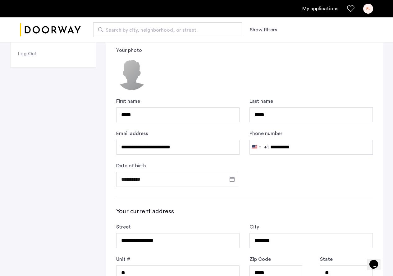
scroll to position [69, 0]
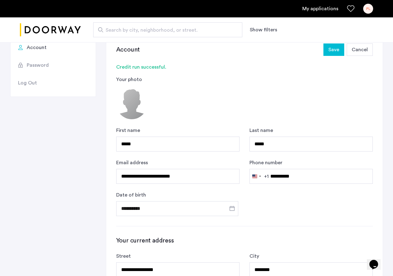
click at [44, 65] on span "Password" at bounding box center [38, 64] width 22 height 7
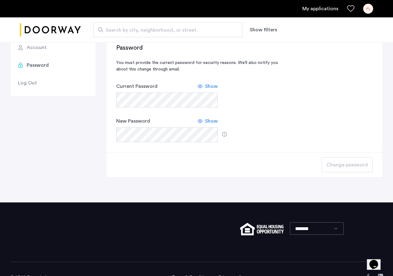
scroll to position [0, 0]
